Goal: Task Accomplishment & Management: Manage account settings

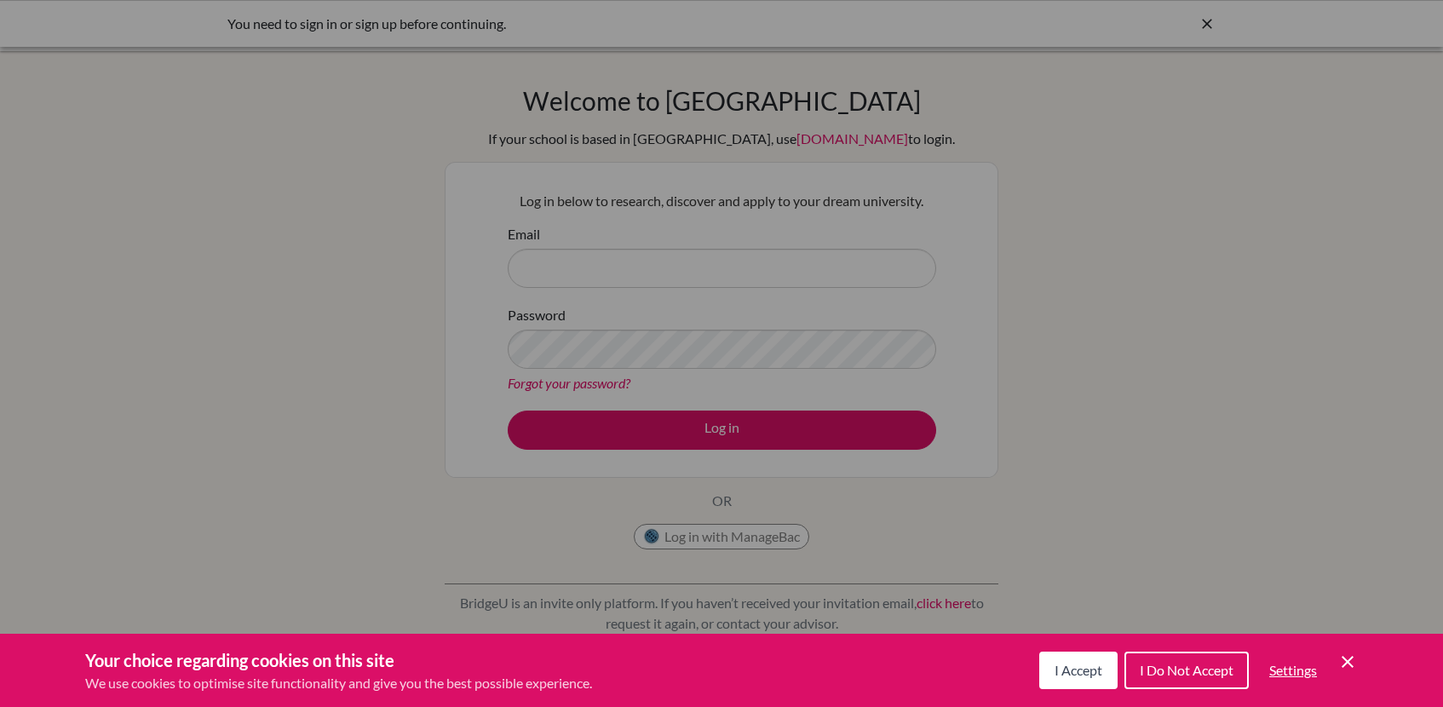
drag, startPoint x: 732, startPoint y: 472, endPoint x: 947, endPoint y: 497, distance: 217.0
click at [733, 472] on div "Cookie Preferences" at bounding box center [721, 353] width 1443 height 707
click at [1055, 666] on span "I Accept" at bounding box center [1079, 670] width 48 height 16
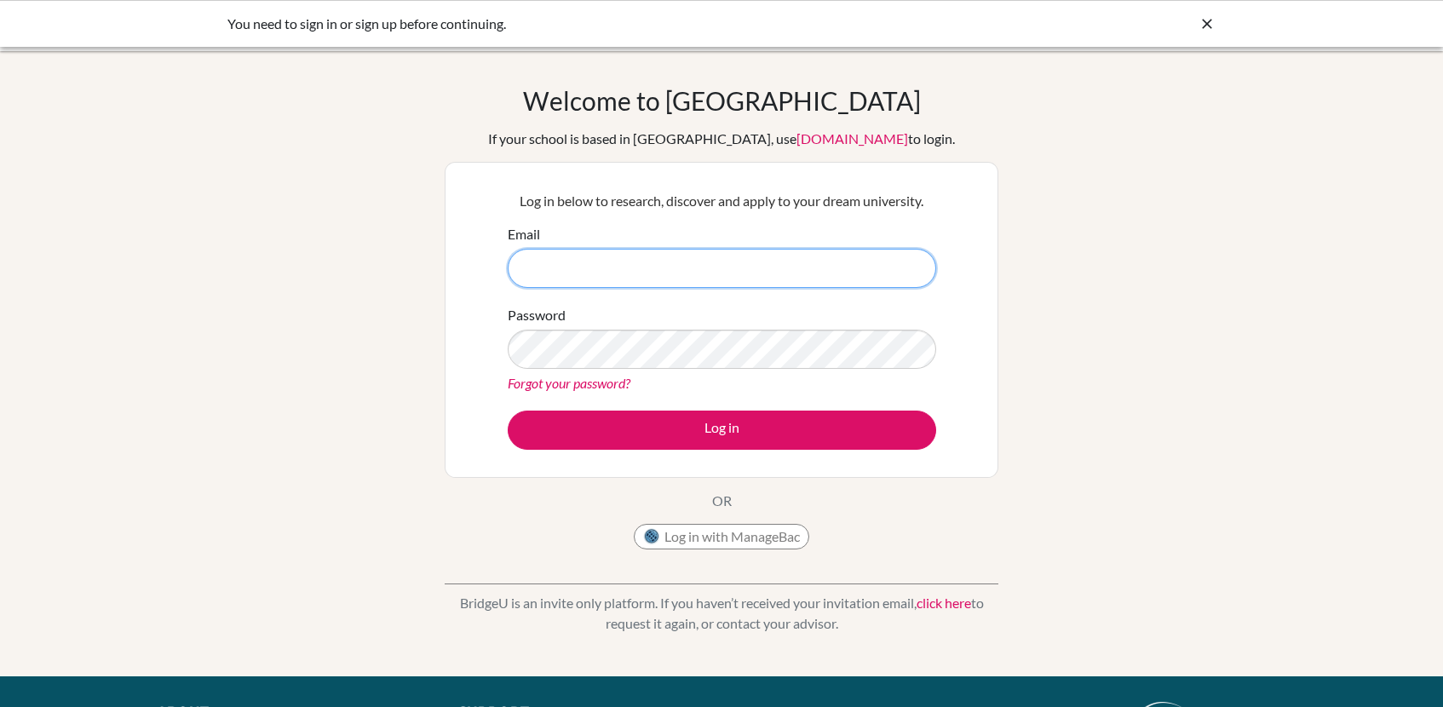
click at [652, 261] on input "Email" at bounding box center [722, 268] width 428 height 39
type input "[PERSON_NAME][EMAIL_ADDRESS][PERSON_NAME][DOMAIN_NAME]"
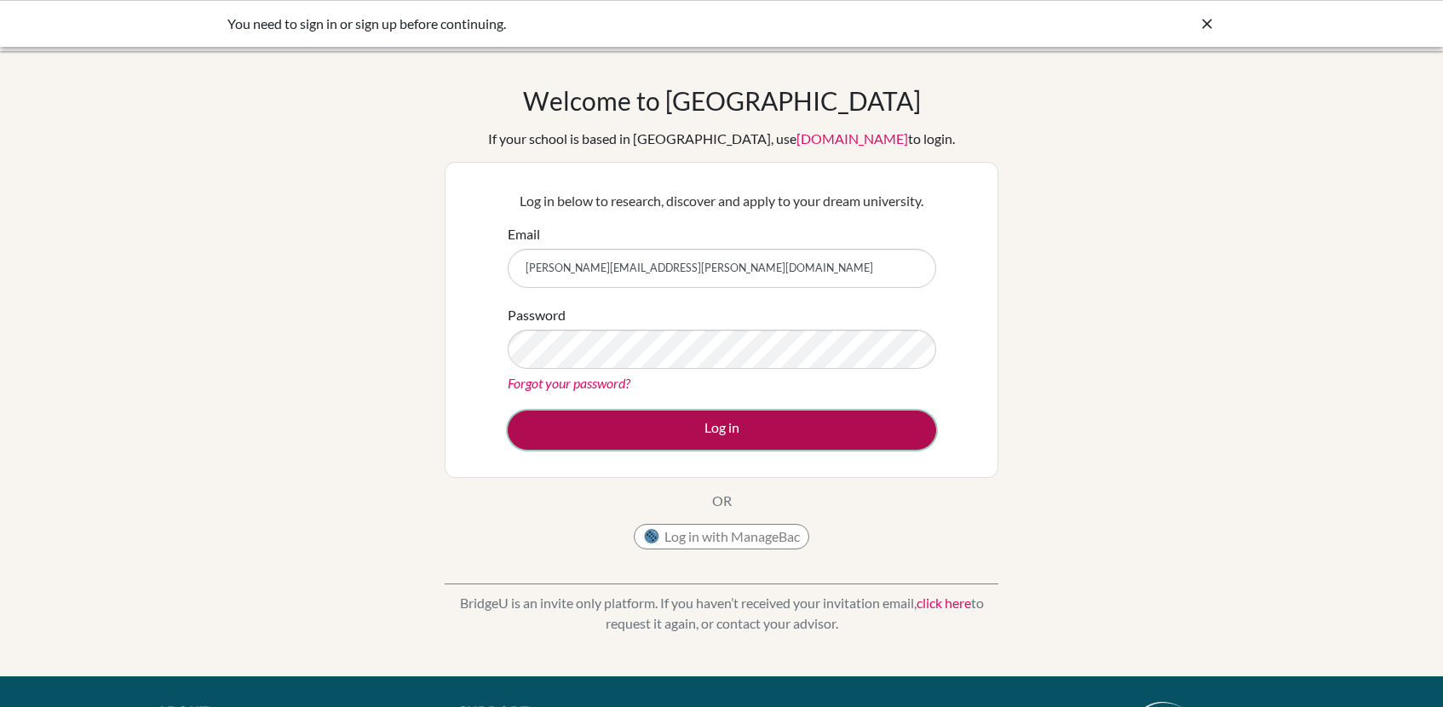
click at [647, 426] on button "Log in" at bounding box center [722, 430] width 428 height 39
